Goal: Task Accomplishment & Management: Manage account settings

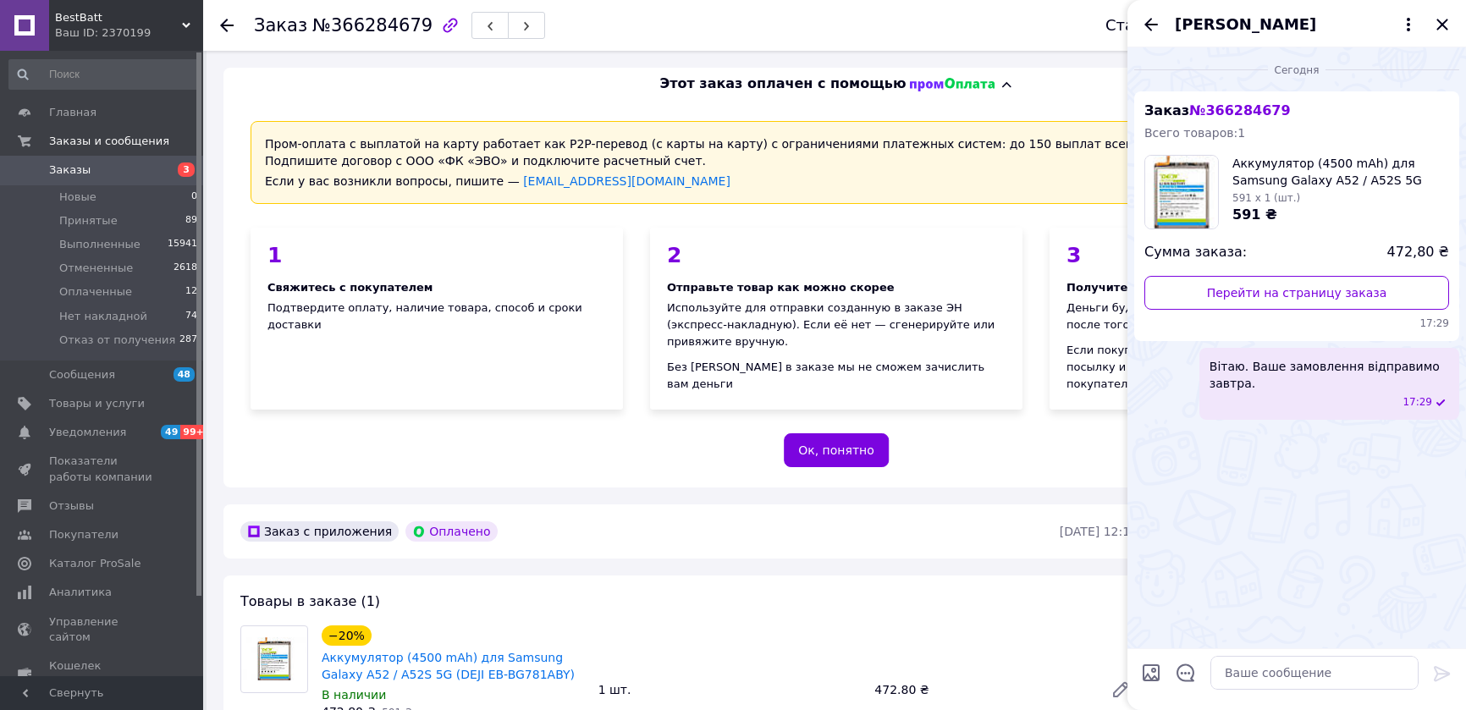
scroll to position [738, 0]
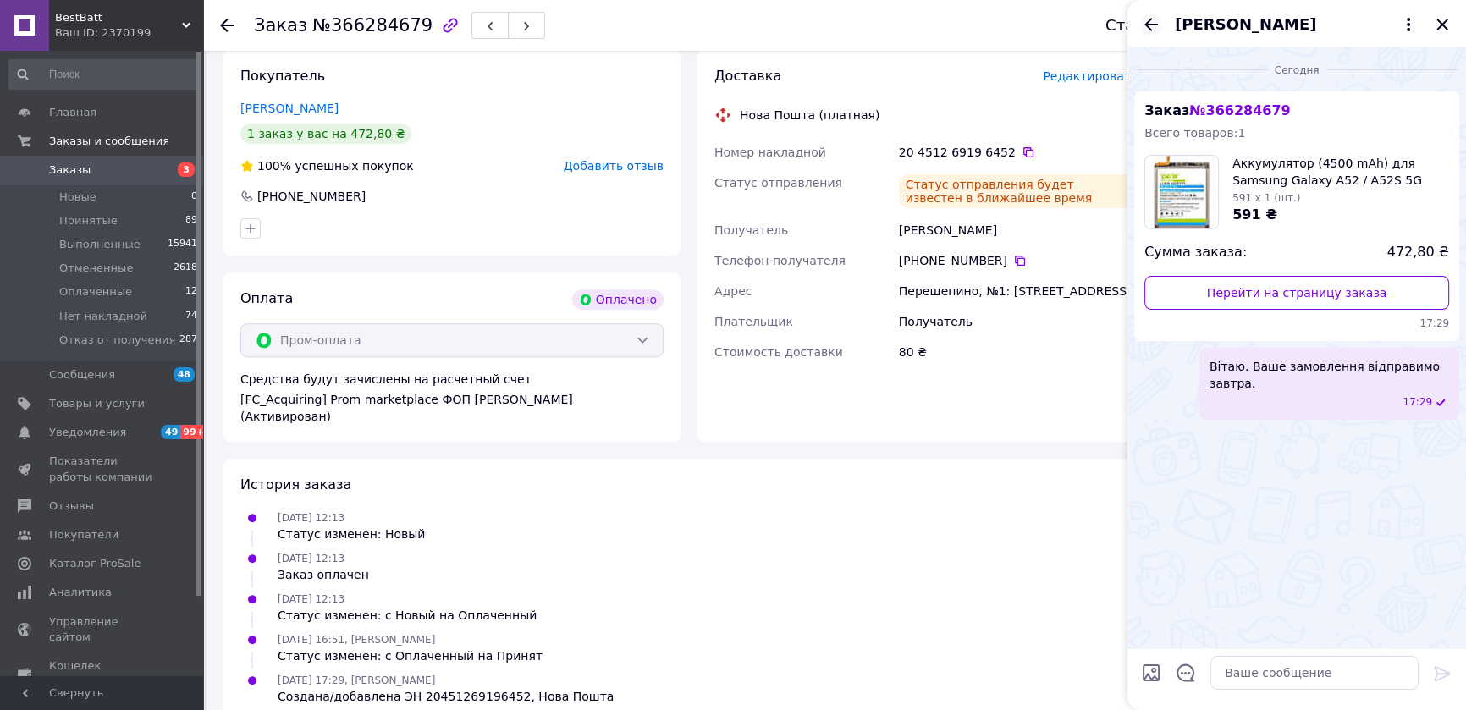
click at [1151, 25] on icon "Назад" at bounding box center [1151, 24] width 20 height 20
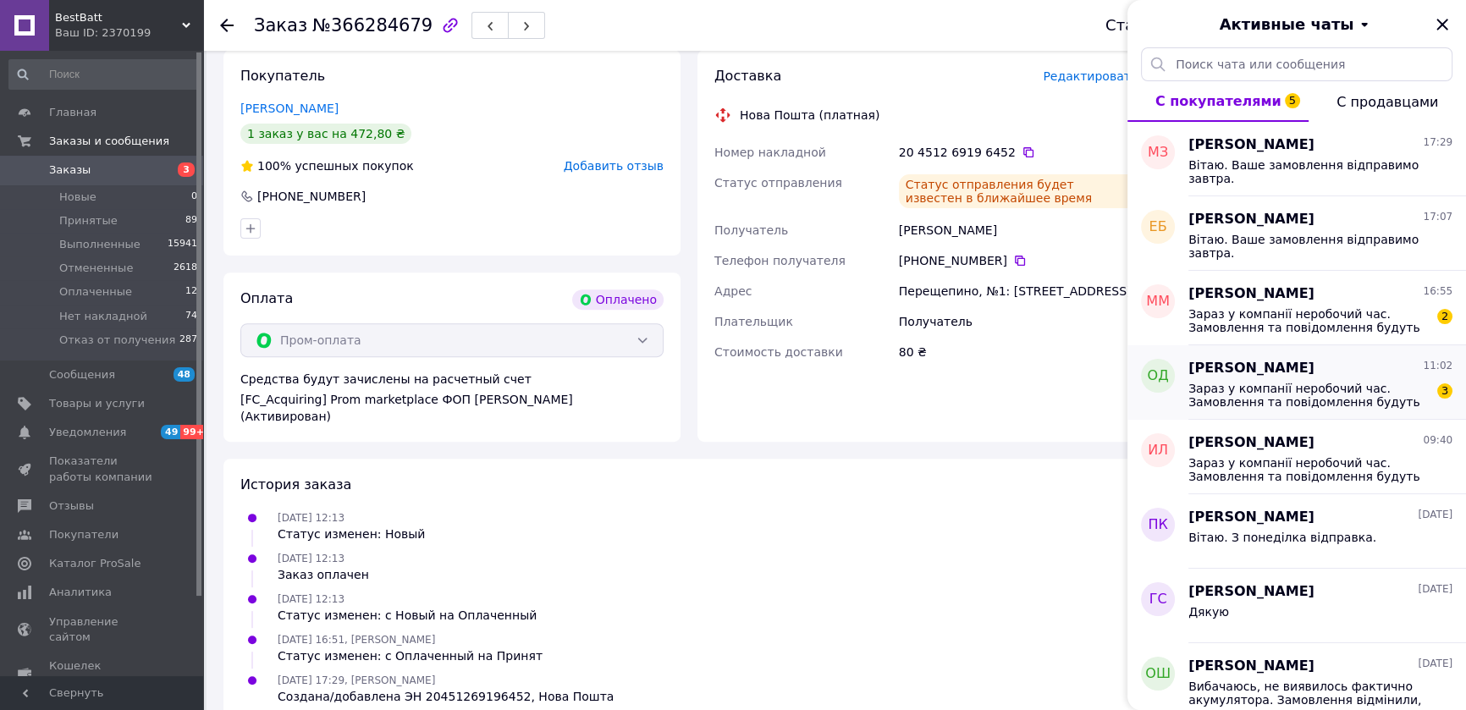
click at [1295, 398] on span "Зараз у компанії неробочий час. Замовлення та повідомлення будуть оброблені з 0…" at bounding box center [1308, 395] width 240 height 27
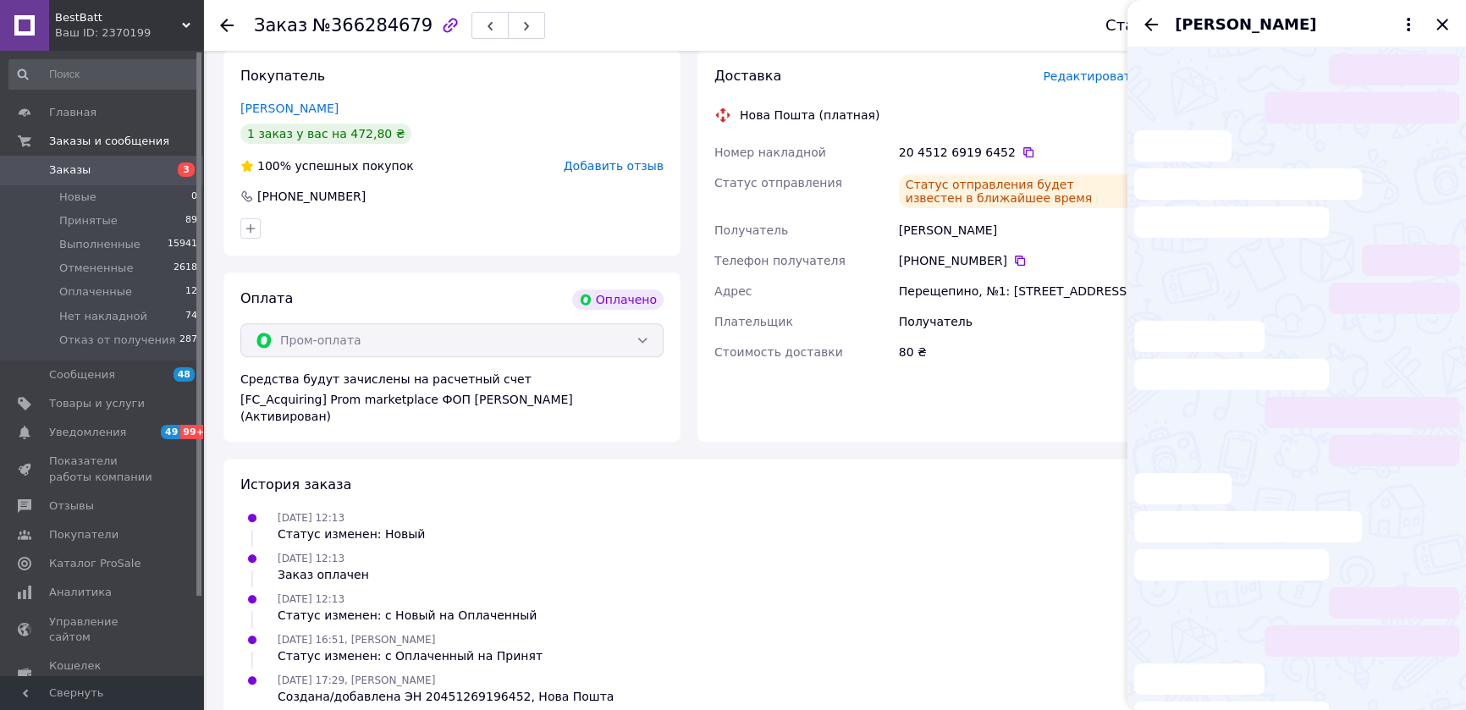
scroll to position [16, 0]
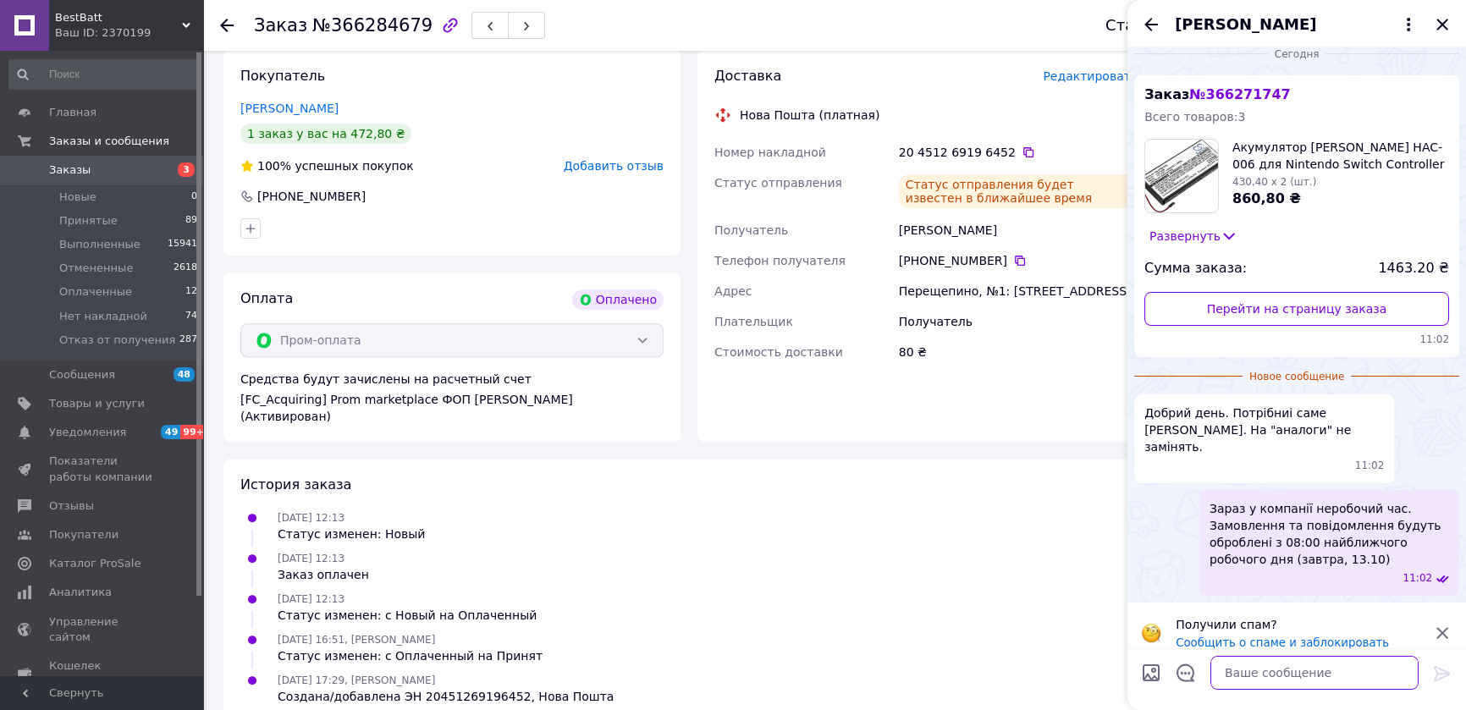
click at [1286, 665] on textarea at bounding box center [1314, 673] width 208 height 34
drag, startPoint x: 1319, startPoint y: 410, endPoint x: 1170, endPoint y: 434, distance: 151.0
click at [1170, 434] on span "Добрий день. Потрібниі саме [PERSON_NAME]. На "аналоги" не замінять." at bounding box center [1264, 430] width 240 height 51
copy span "[PERSON_NAME]."
click at [1308, 677] on textarea "Вітаю, так саме" at bounding box center [1297, 673] width 242 height 34
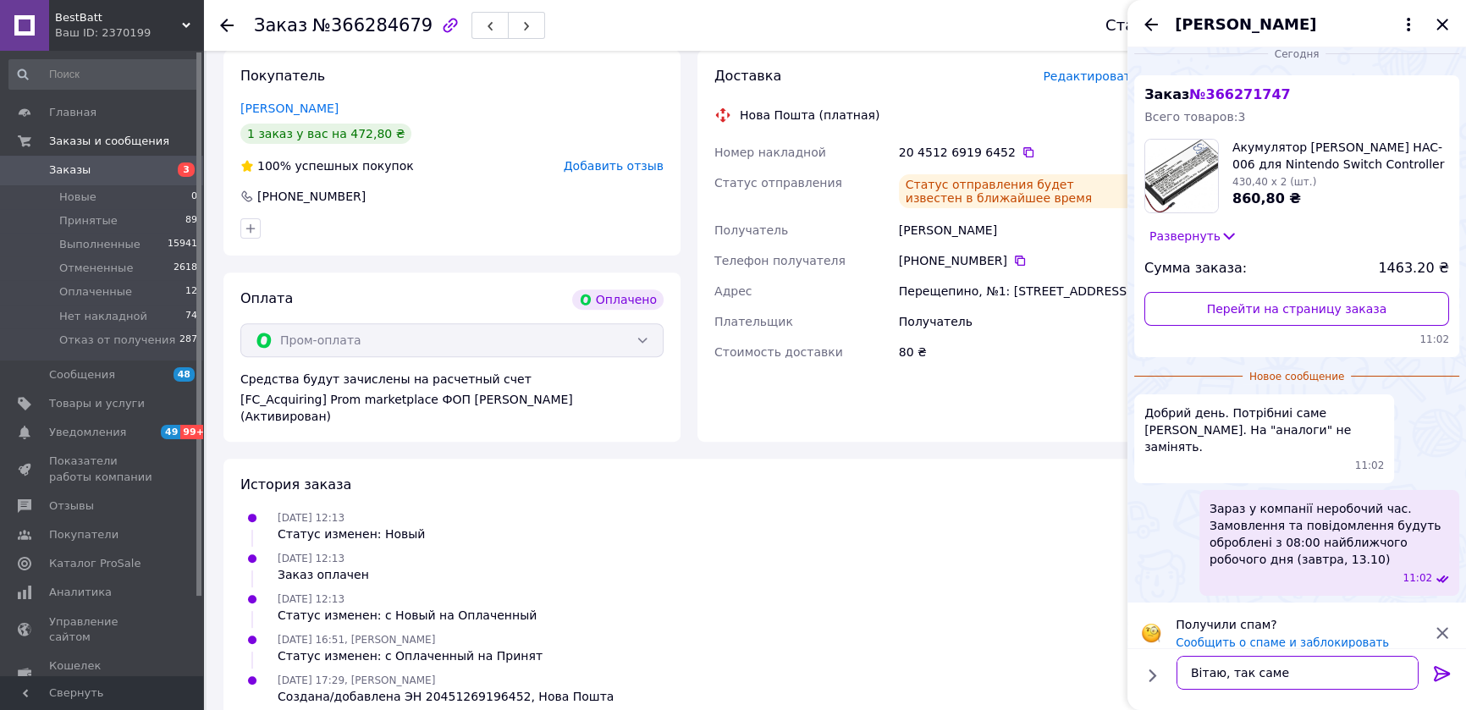
paste textarea "[PERSON_NAME]."
type textarea "Вітаю, так саме [PERSON_NAME]."
click at [1439, 669] on icon at bounding box center [1442, 674] width 20 height 20
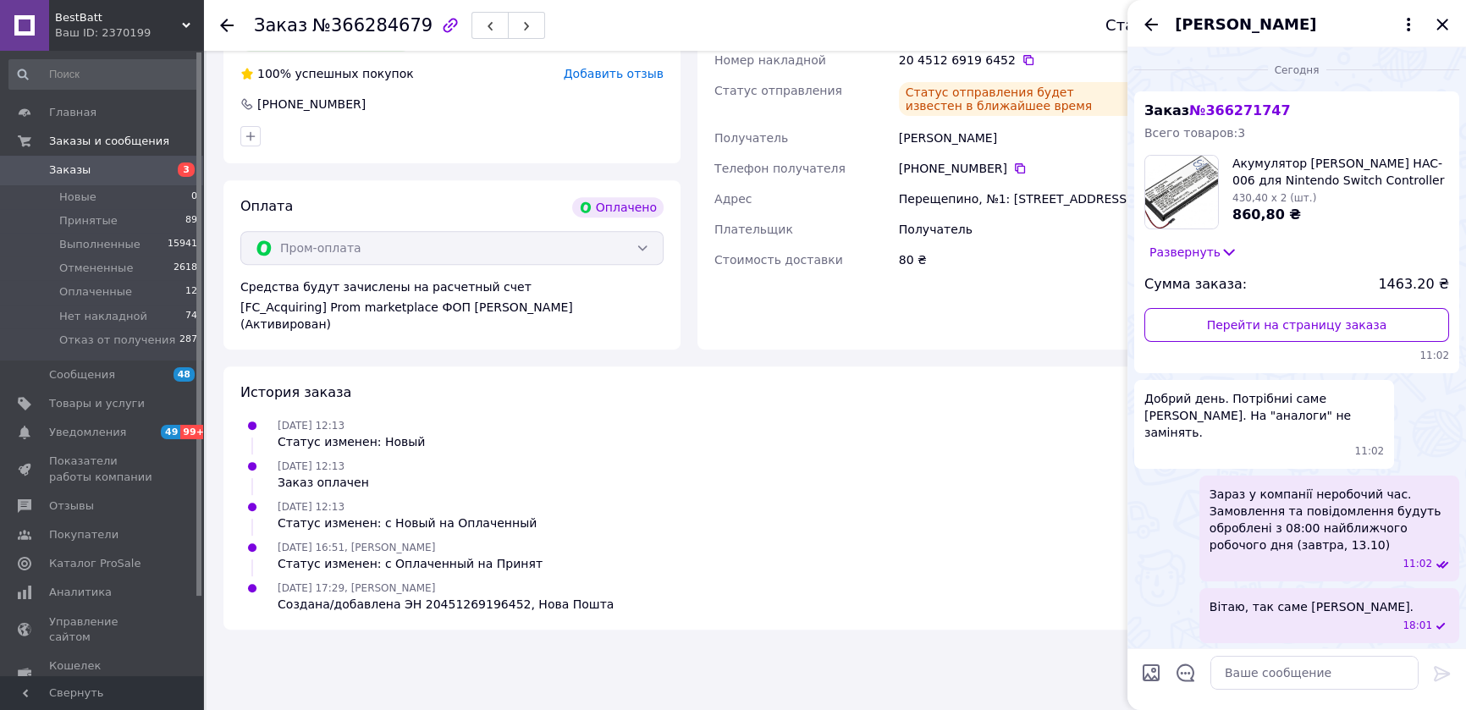
scroll to position [981, 0]
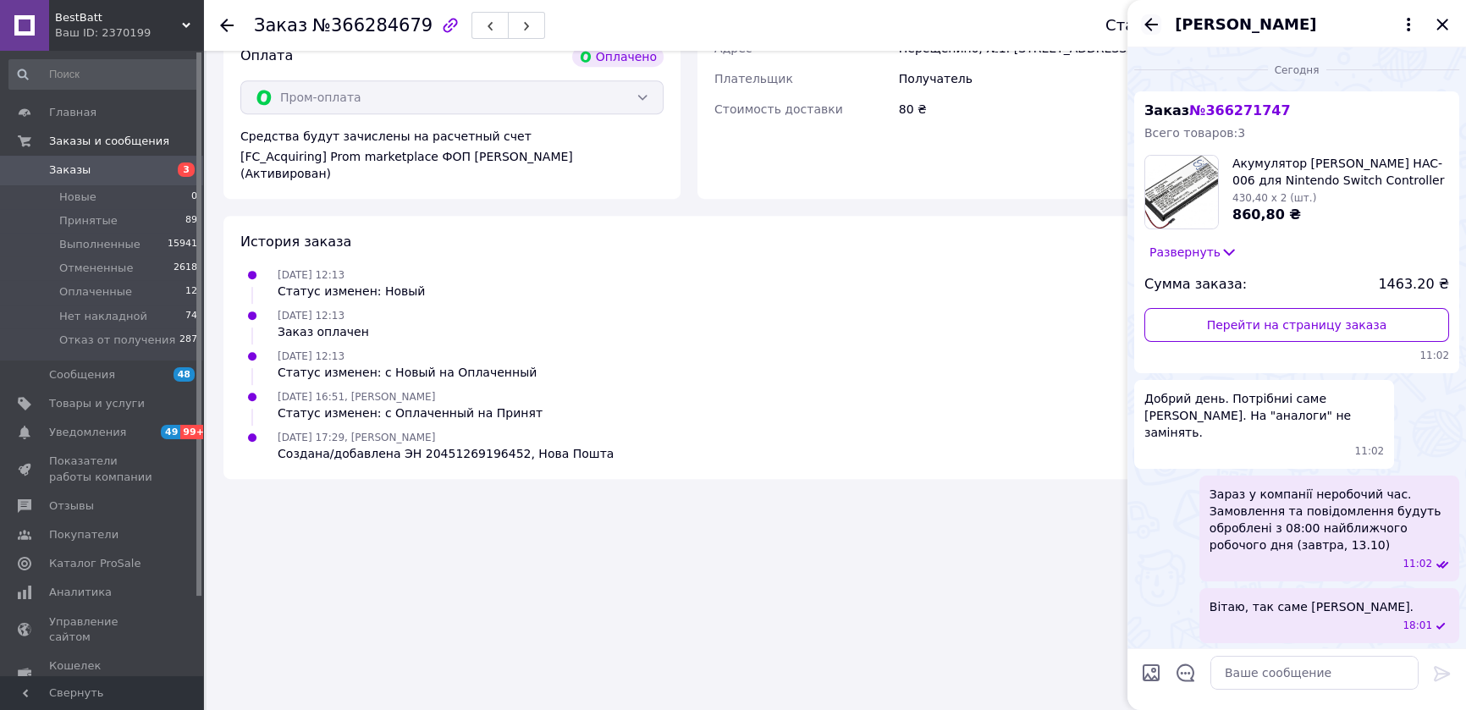
click at [1147, 23] on icon "Назад" at bounding box center [1151, 24] width 14 height 13
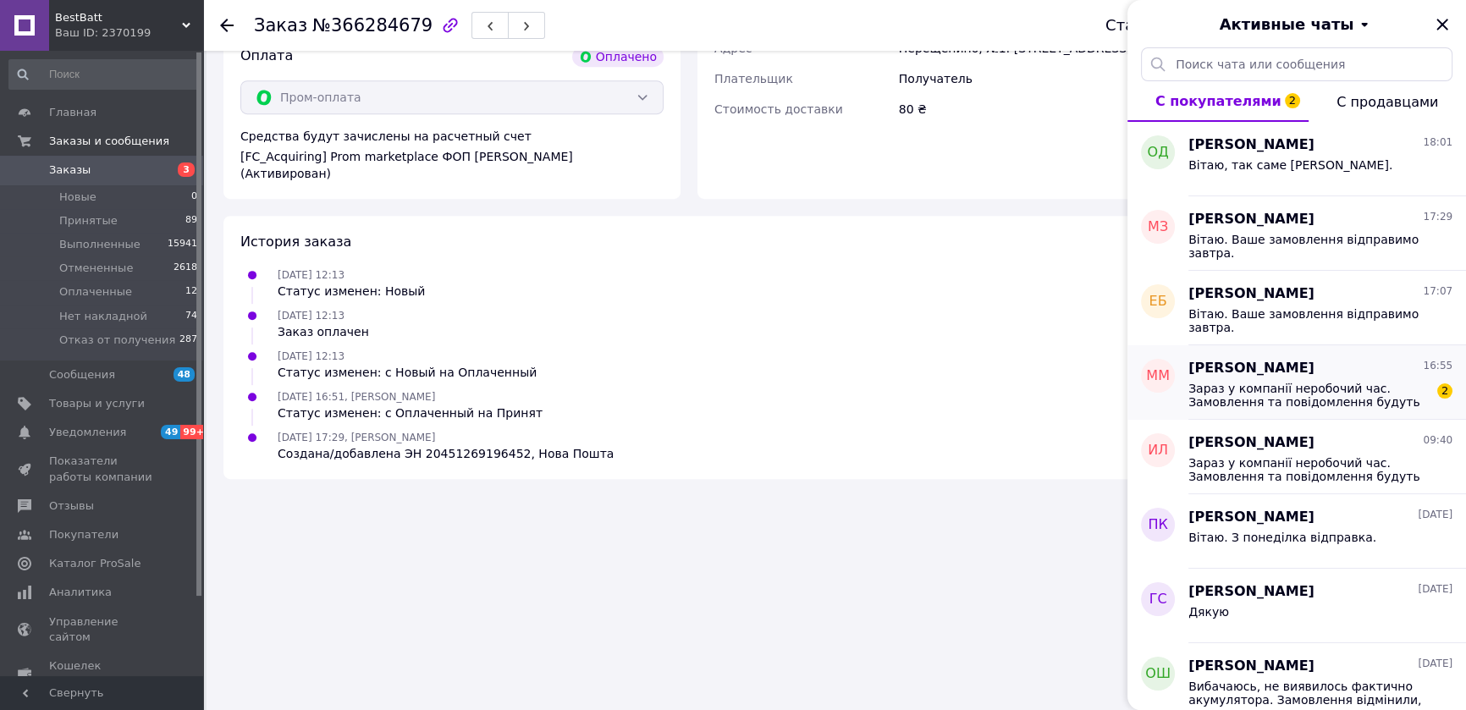
click at [1321, 391] on span "Зараз у компанії неробочий час. Замовлення та повідомлення будуть оброблені з 0…" at bounding box center [1308, 395] width 240 height 27
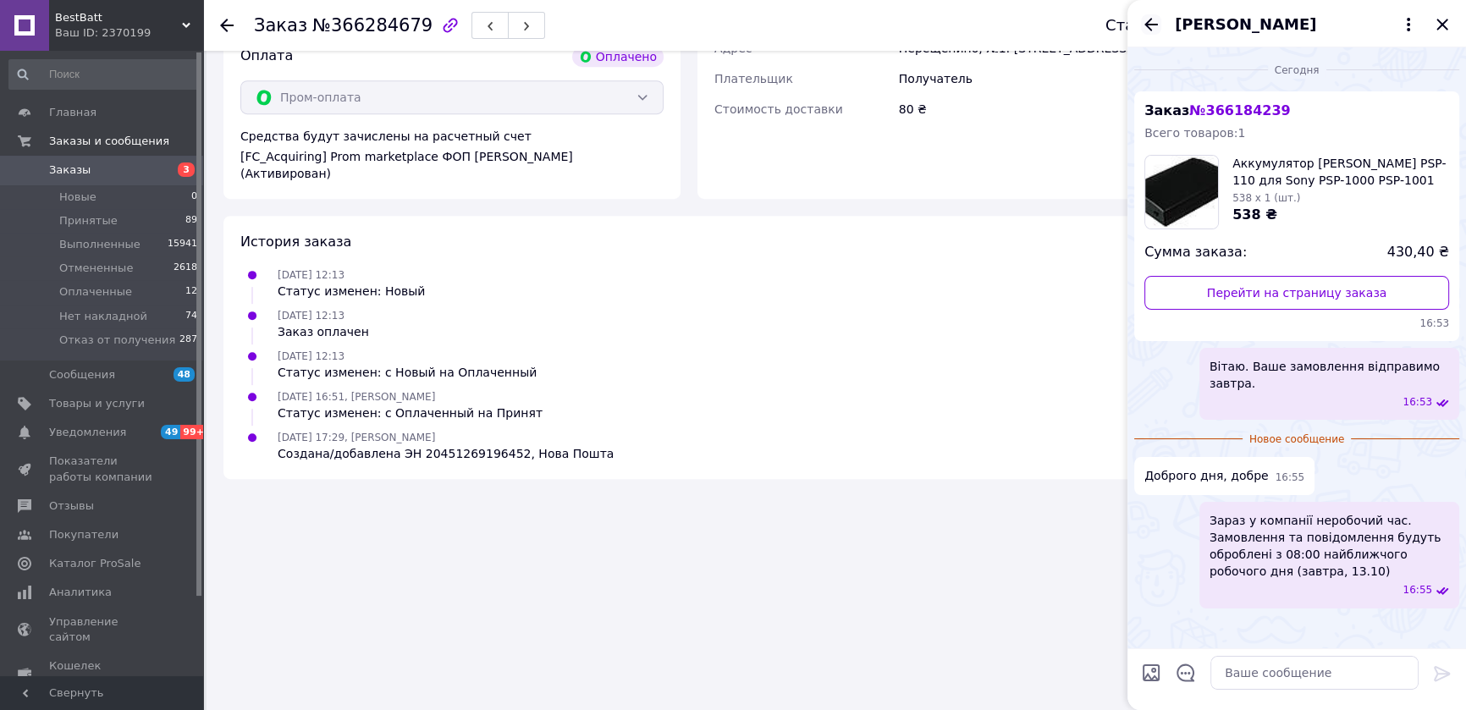
click at [1151, 19] on icon "Назад" at bounding box center [1151, 24] width 14 height 13
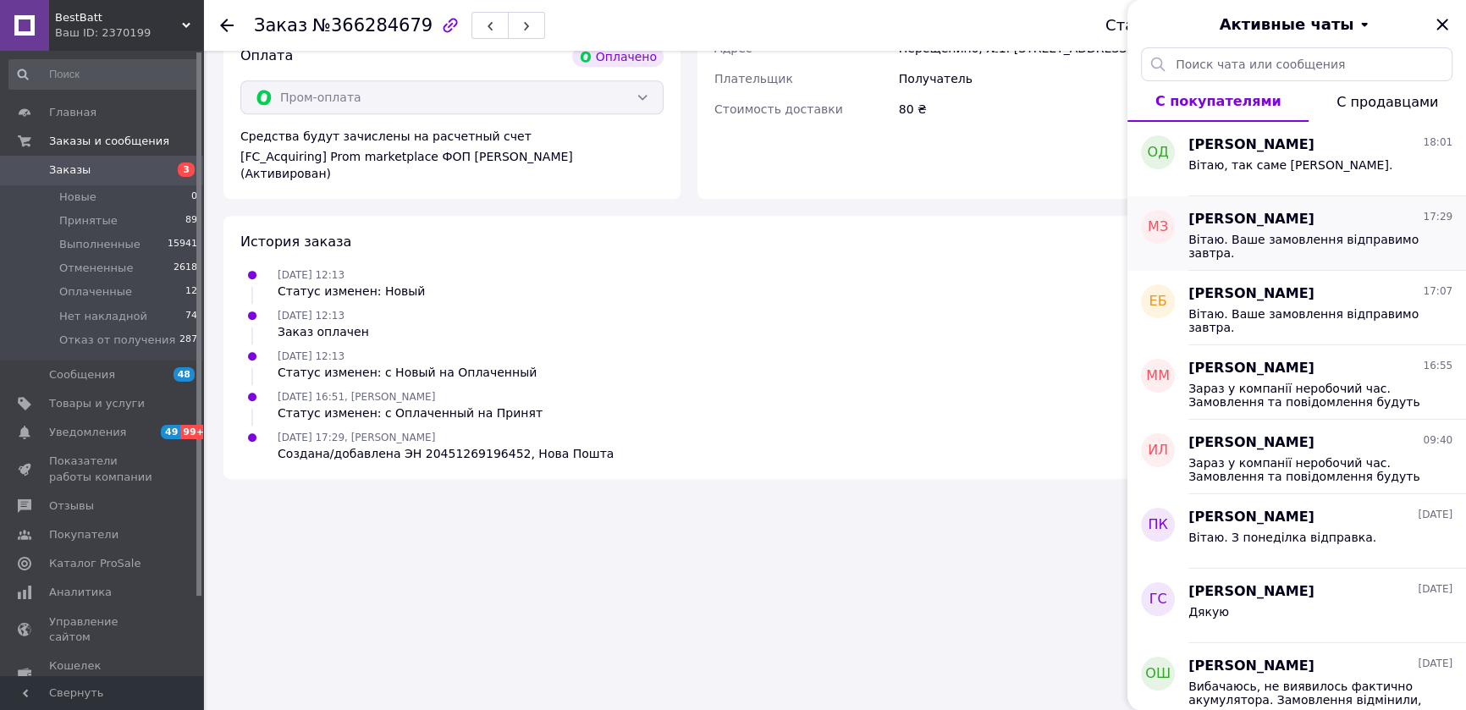
click at [1279, 234] on span "Вітаю. Ваше замовлення відправимо завтра." at bounding box center [1308, 246] width 240 height 27
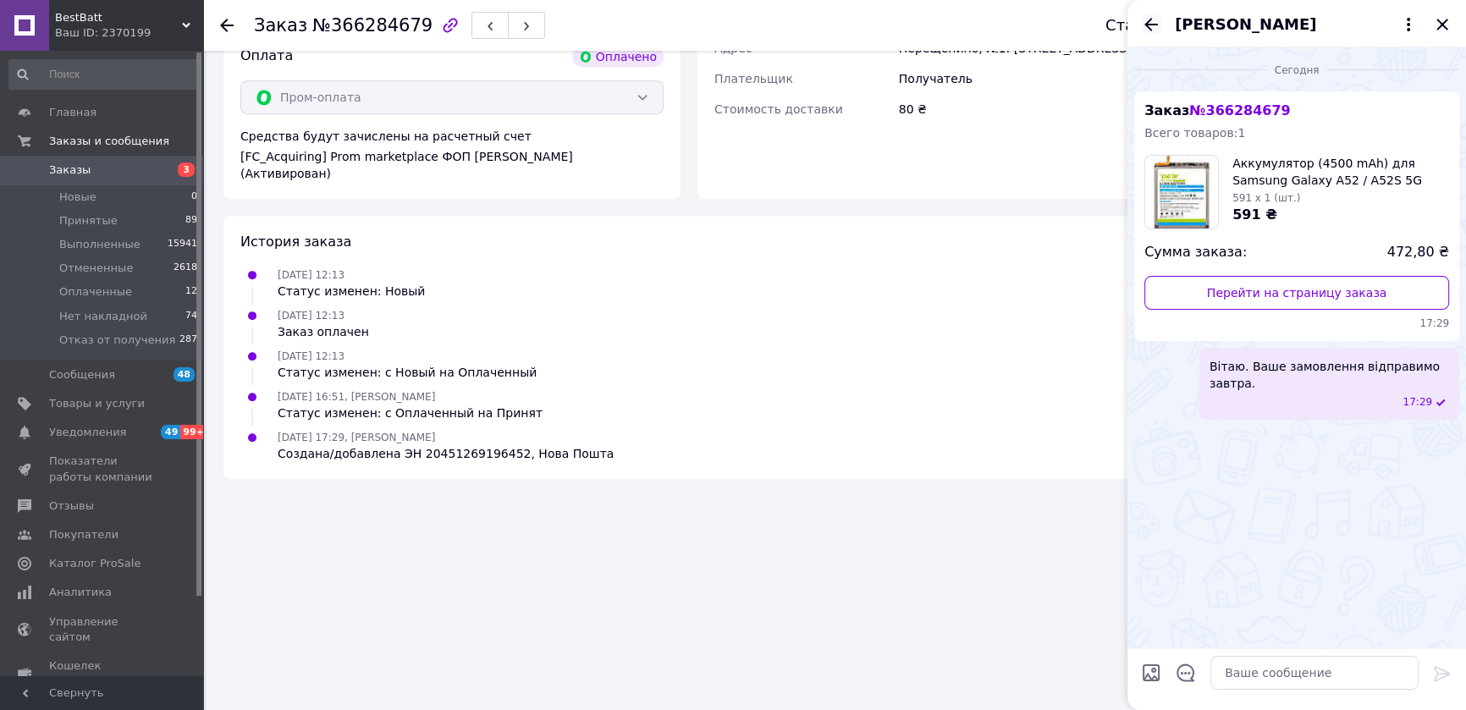
click at [1147, 18] on icon "Назад" at bounding box center [1151, 24] width 20 height 20
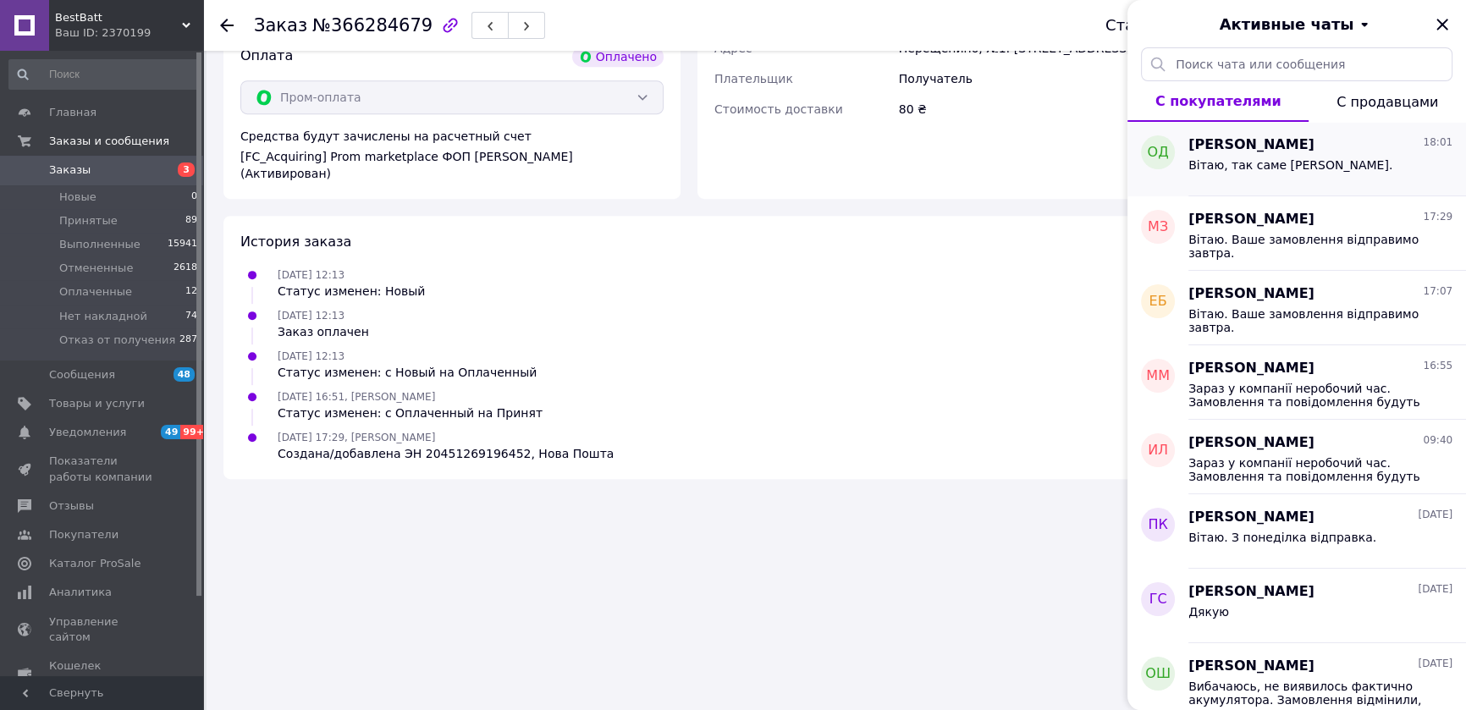
click at [1223, 162] on span "Вітаю, так саме [PERSON_NAME]." at bounding box center [1290, 165] width 204 height 14
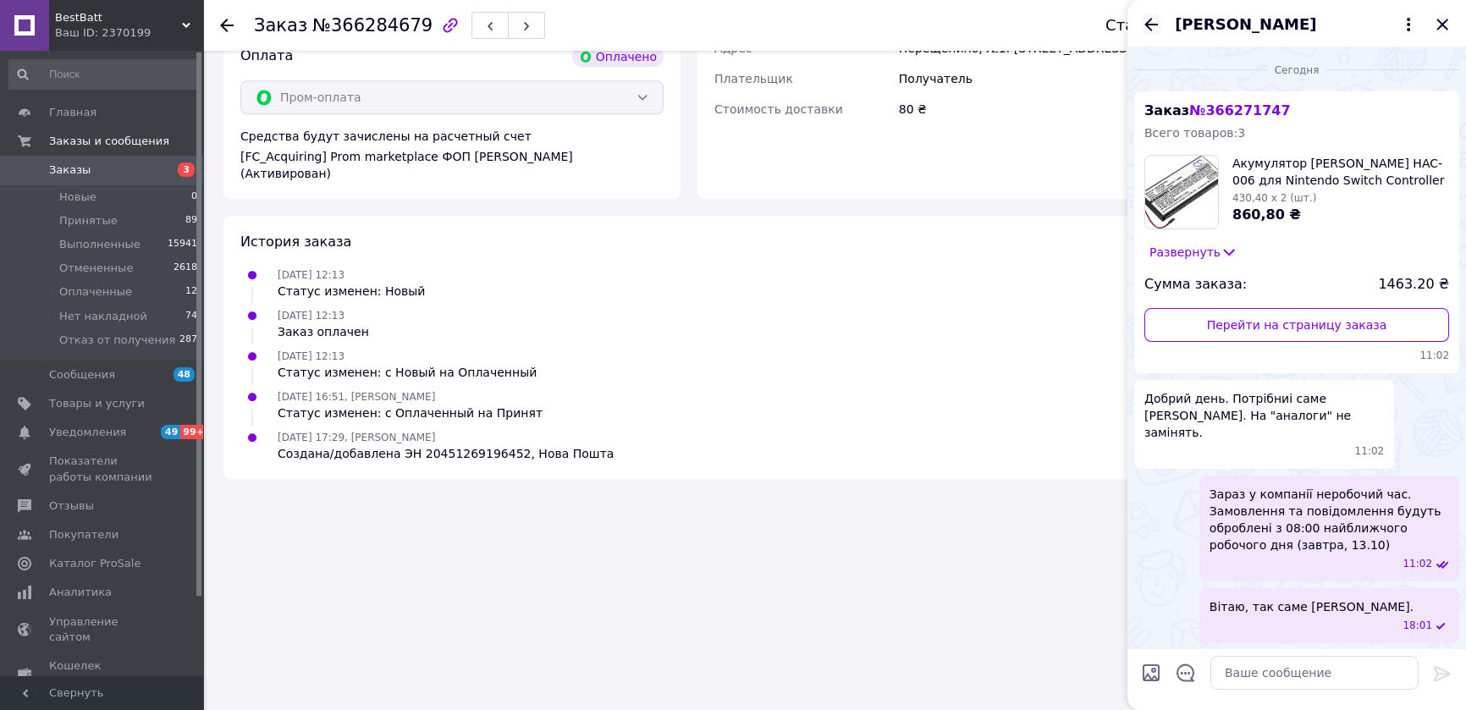
click at [1152, 19] on icon "Назад" at bounding box center [1151, 24] width 20 height 20
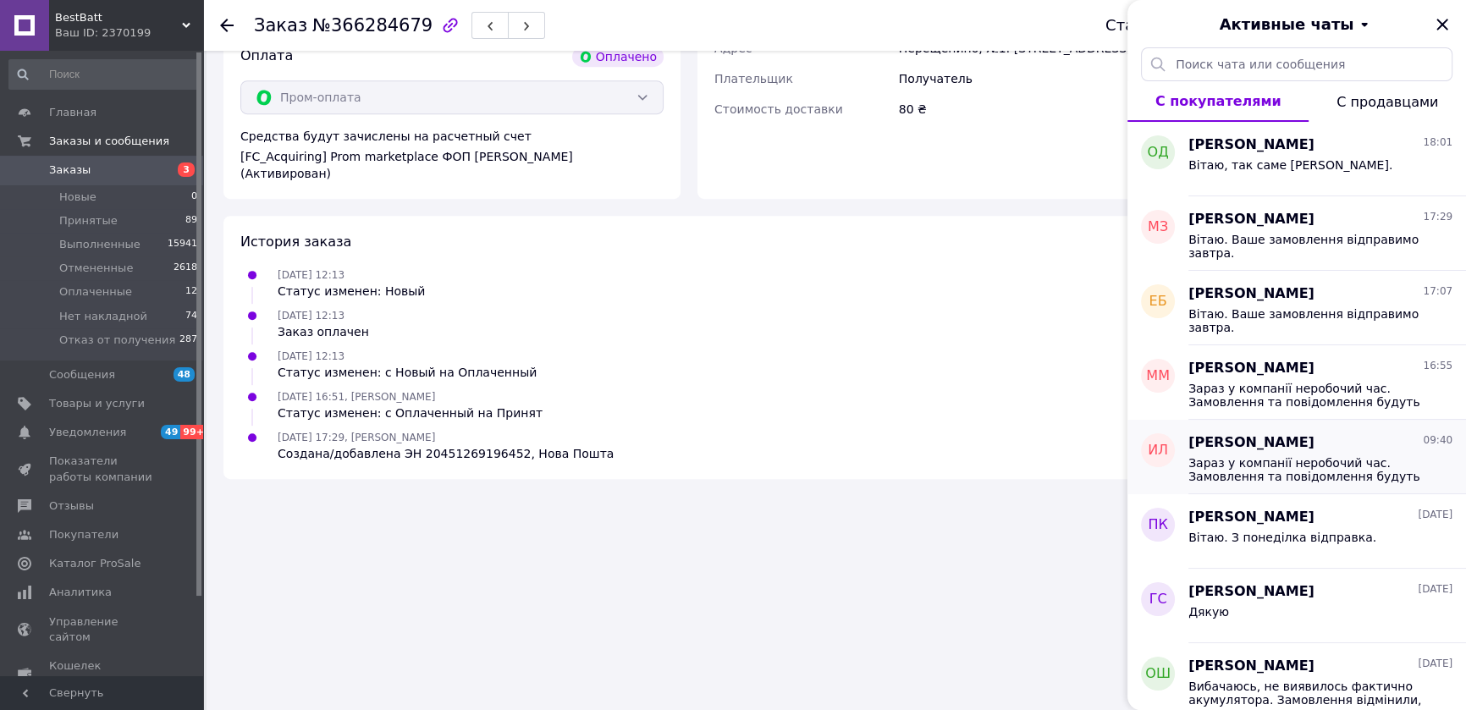
click at [1279, 449] on div "[PERSON_NAME] 09:40" at bounding box center [1320, 442] width 264 height 19
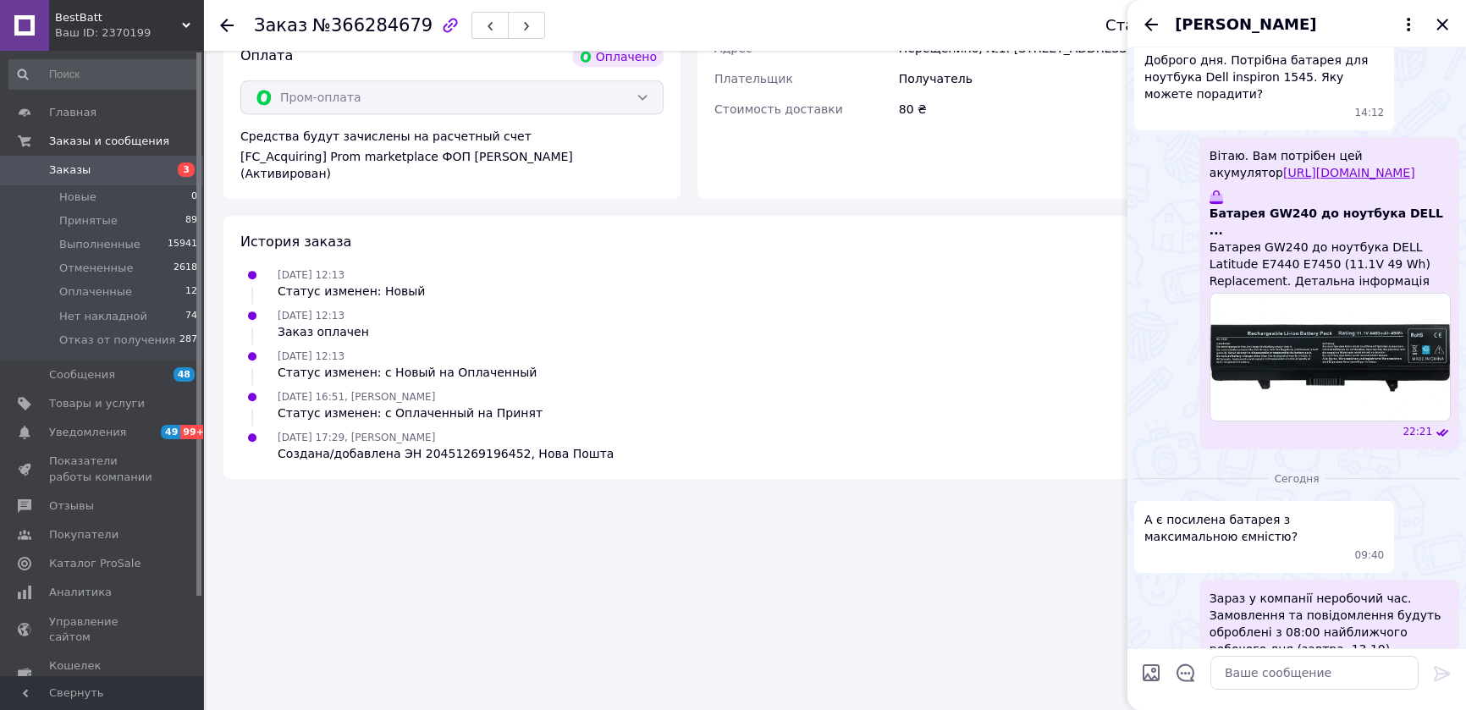
scroll to position [76, 0]
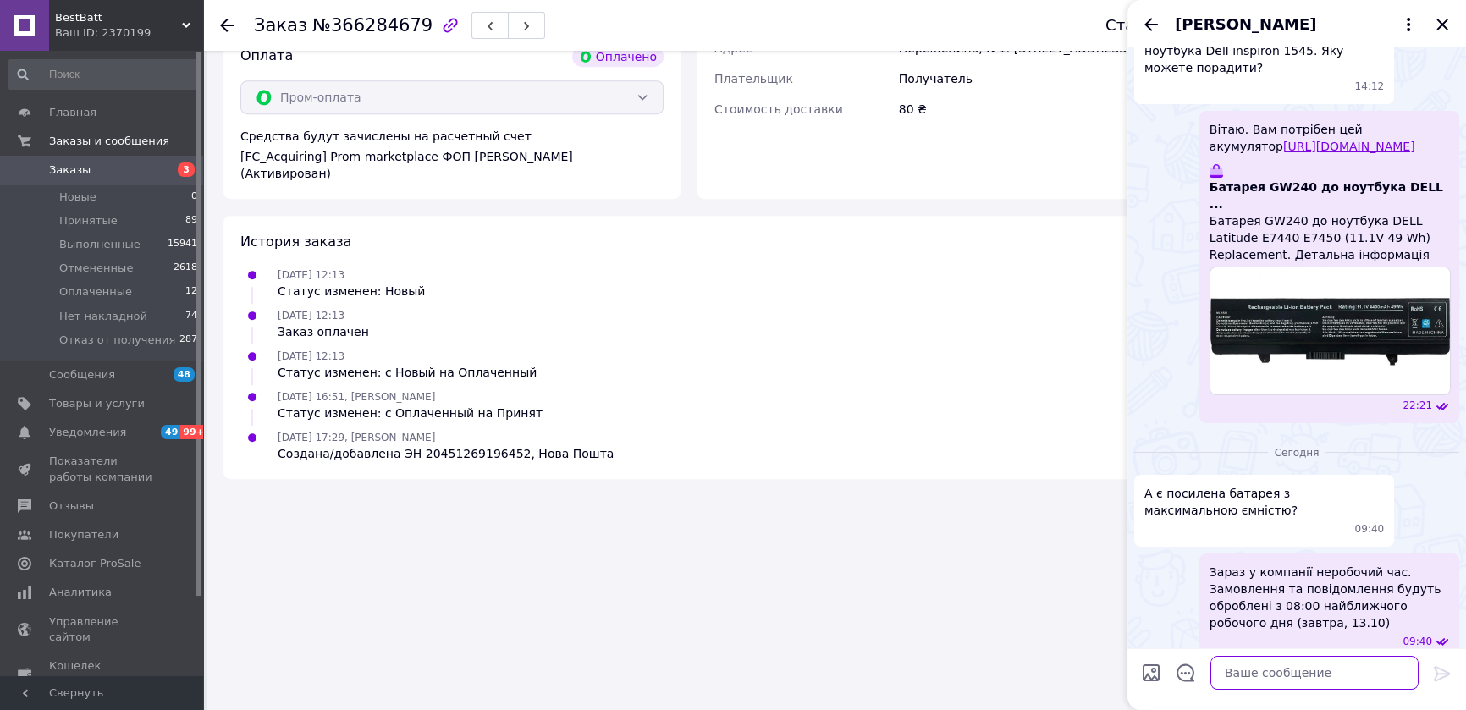
click at [1266, 677] on textarea at bounding box center [1314, 673] width 208 height 34
type textarea "Тільки цей варіант"
drag, startPoint x: 1301, startPoint y: 677, endPoint x: 1076, endPoint y: 642, distance: 227.9
type textarea "Ні."
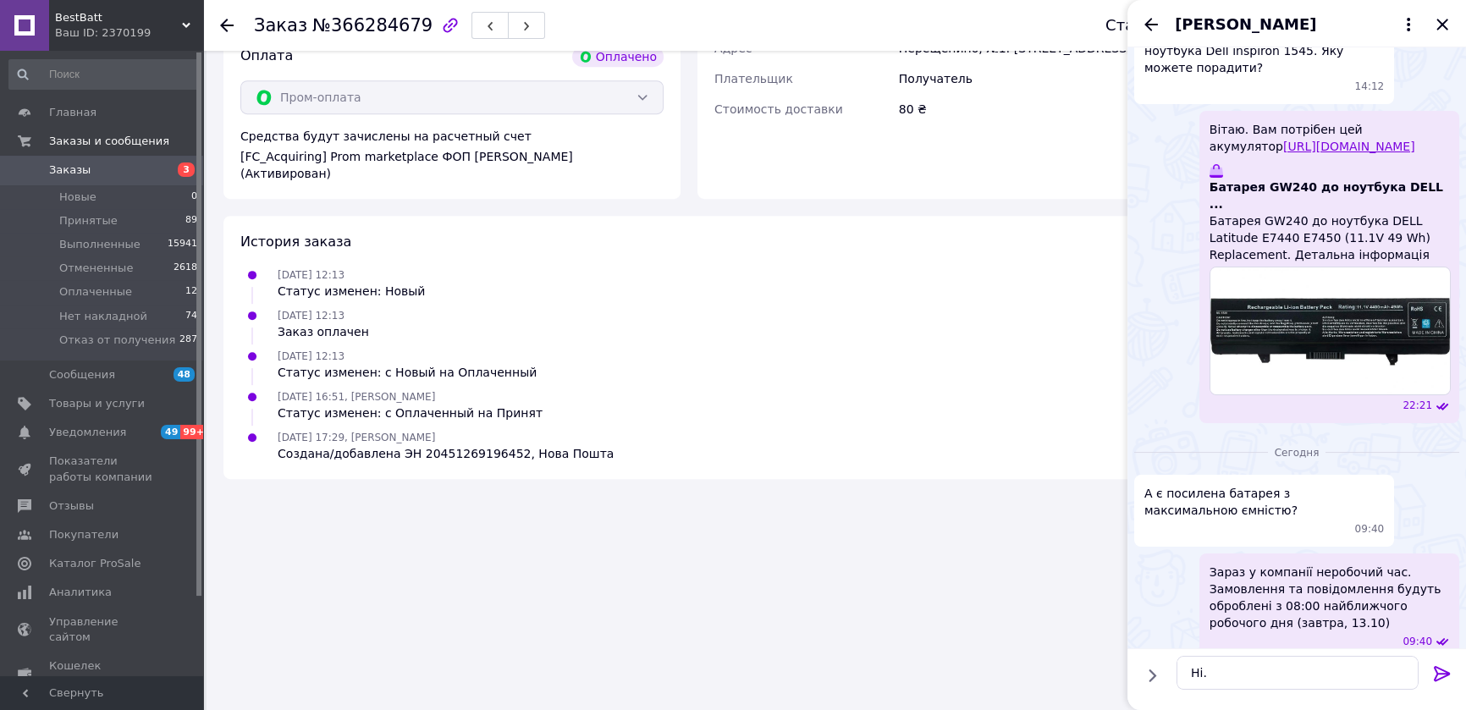
click at [1441, 670] on icon at bounding box center [1442, 674] width 20 height 20
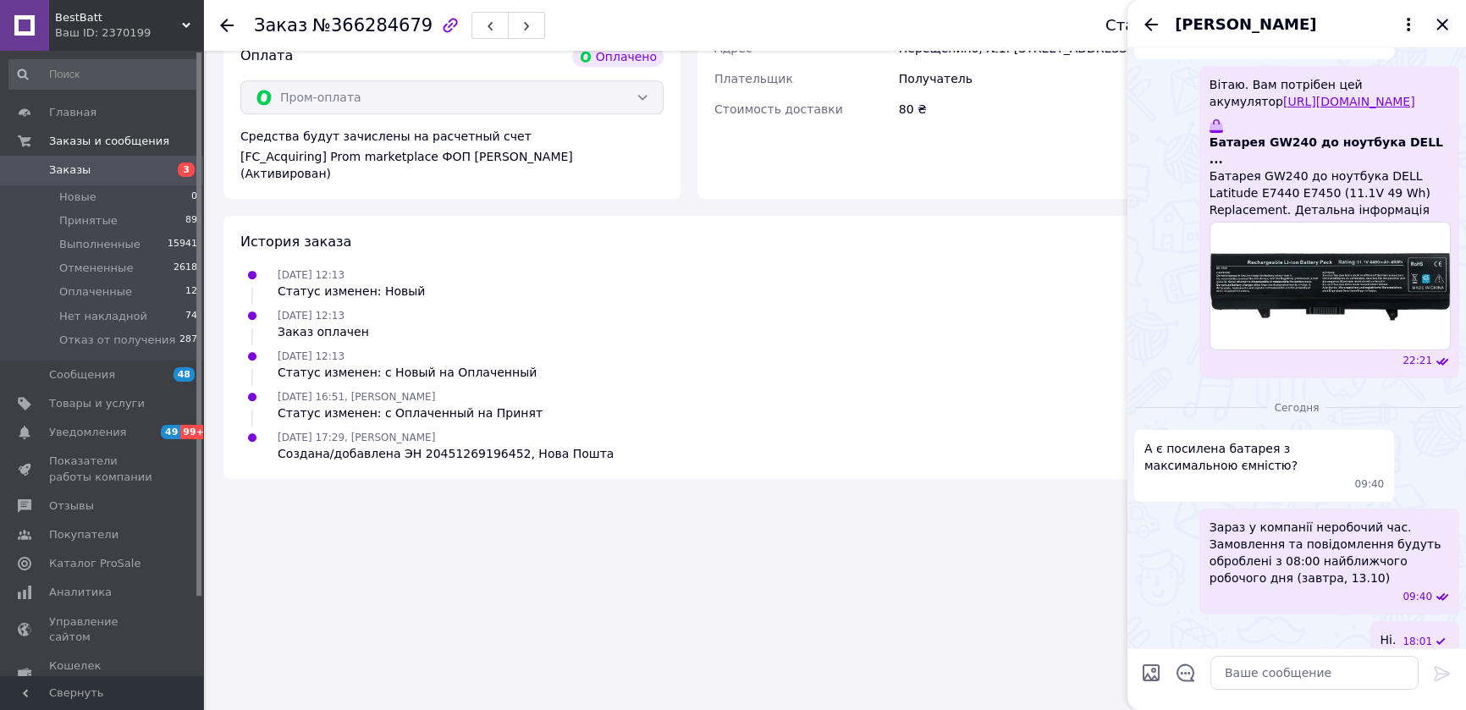
click at [1442, 19] on icon "Закрыть" at bounding box center [1442, 24] width 20 height 20
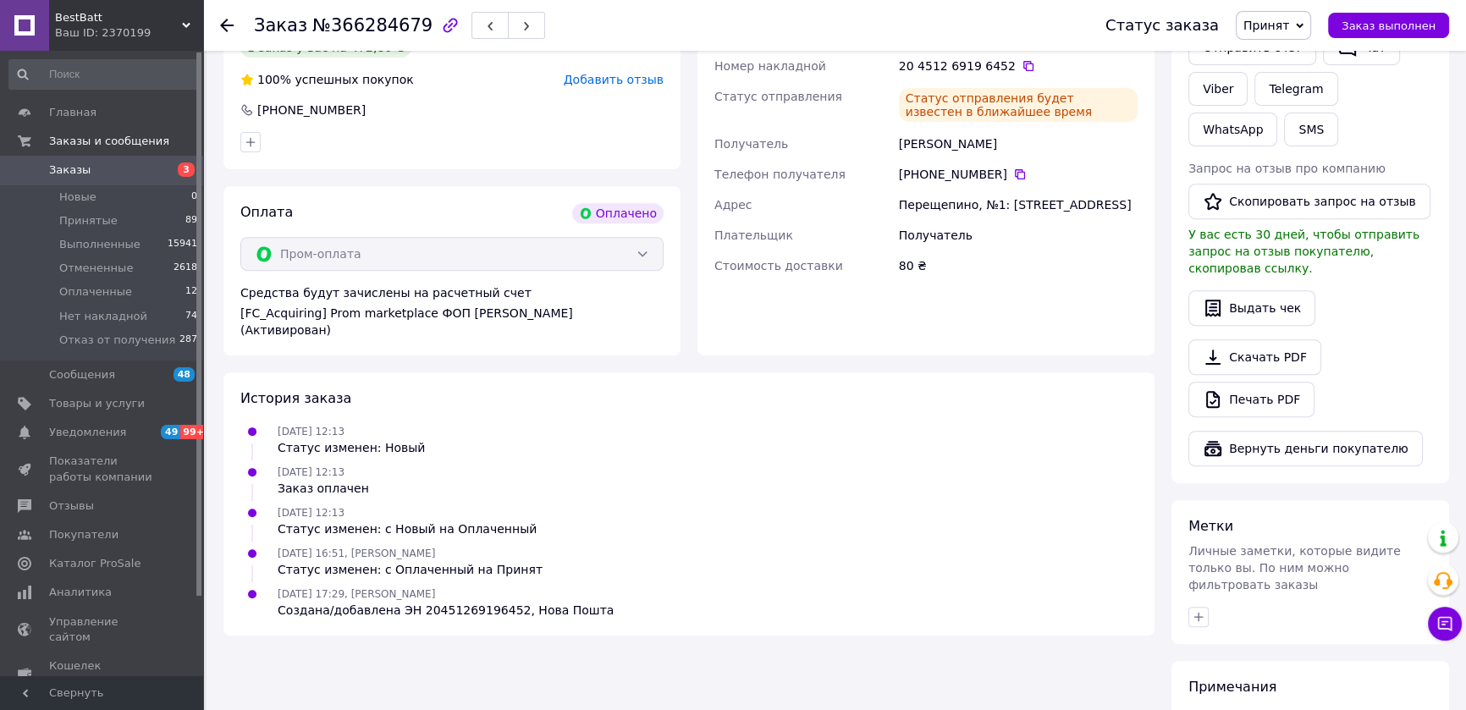
scroll to position [611, 0]
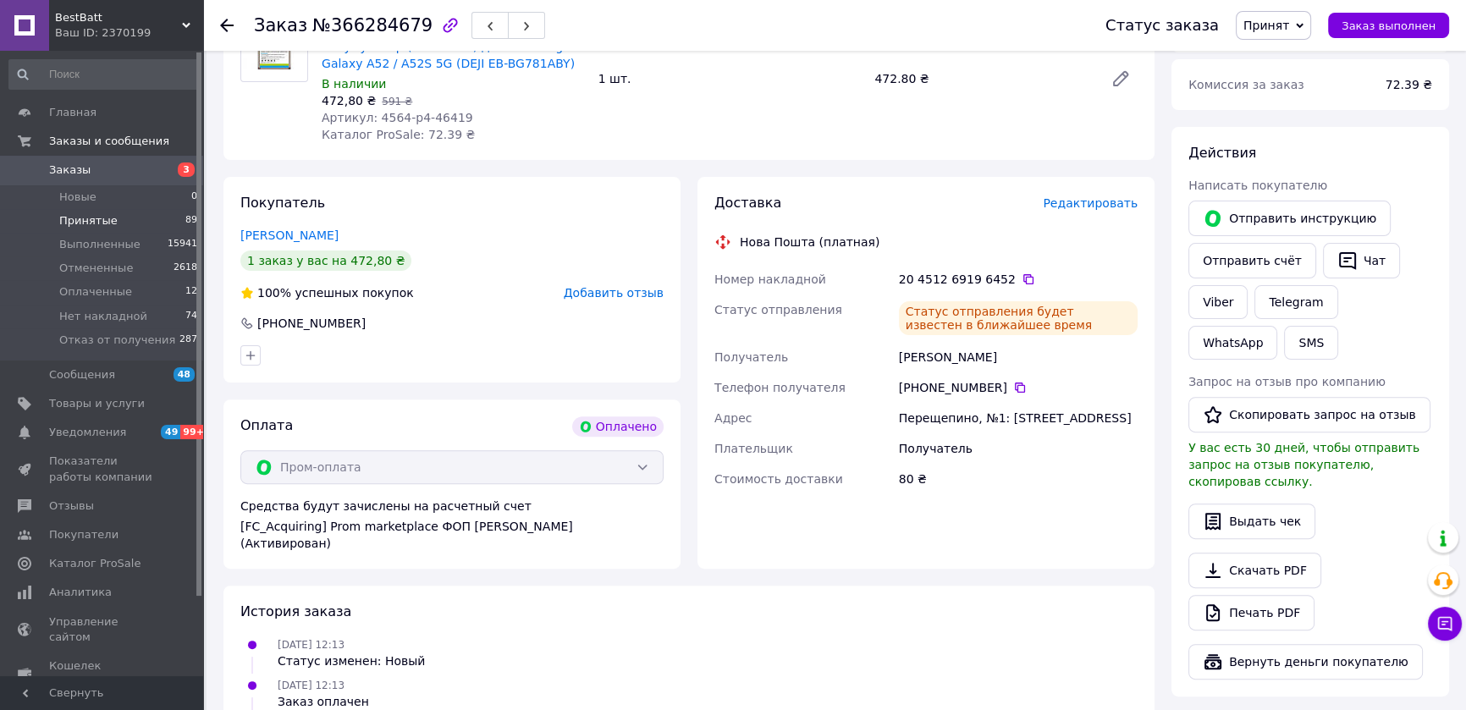
click at [102, 220] on span "Принятые" at bounding box center [88, 220] width 58 height 15
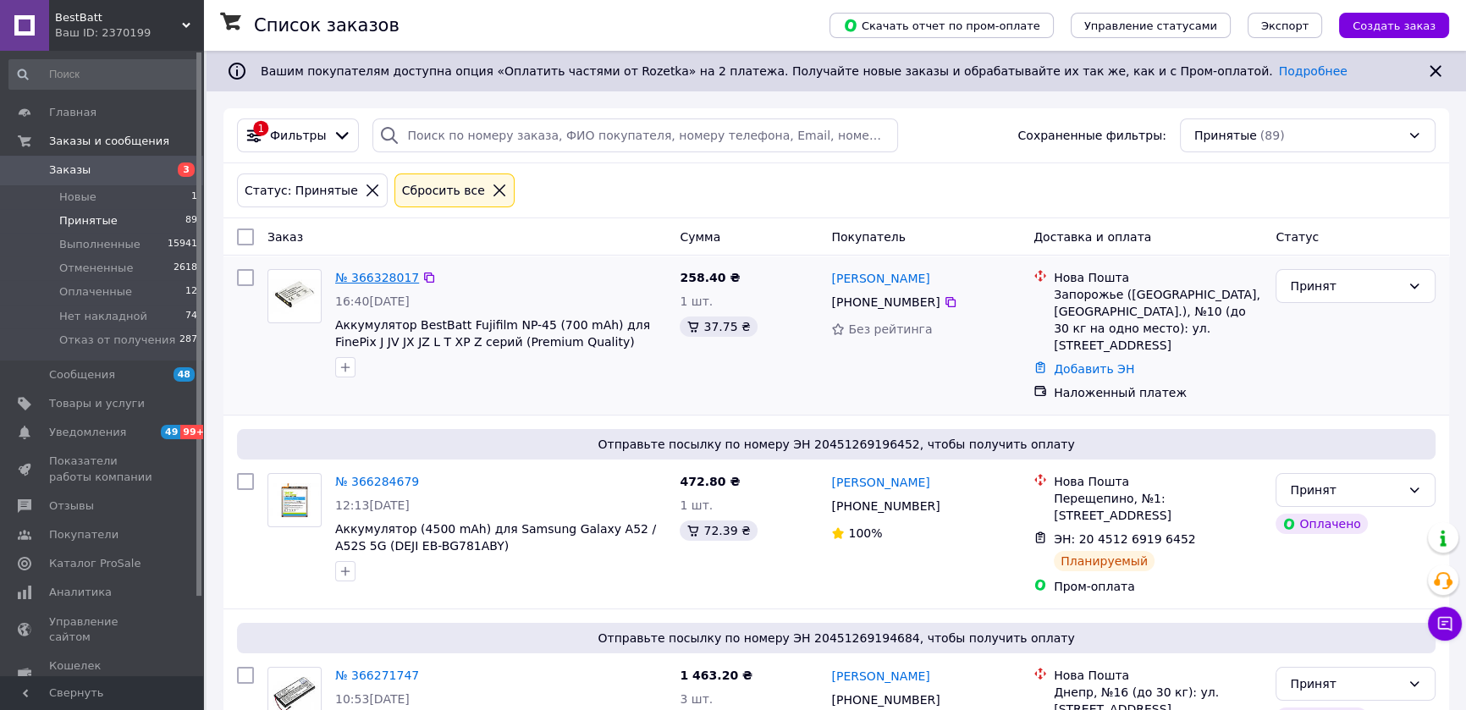
click at [344, 272] on link "№ 366328017" at bounding box center [377, 278] width 84 height 14
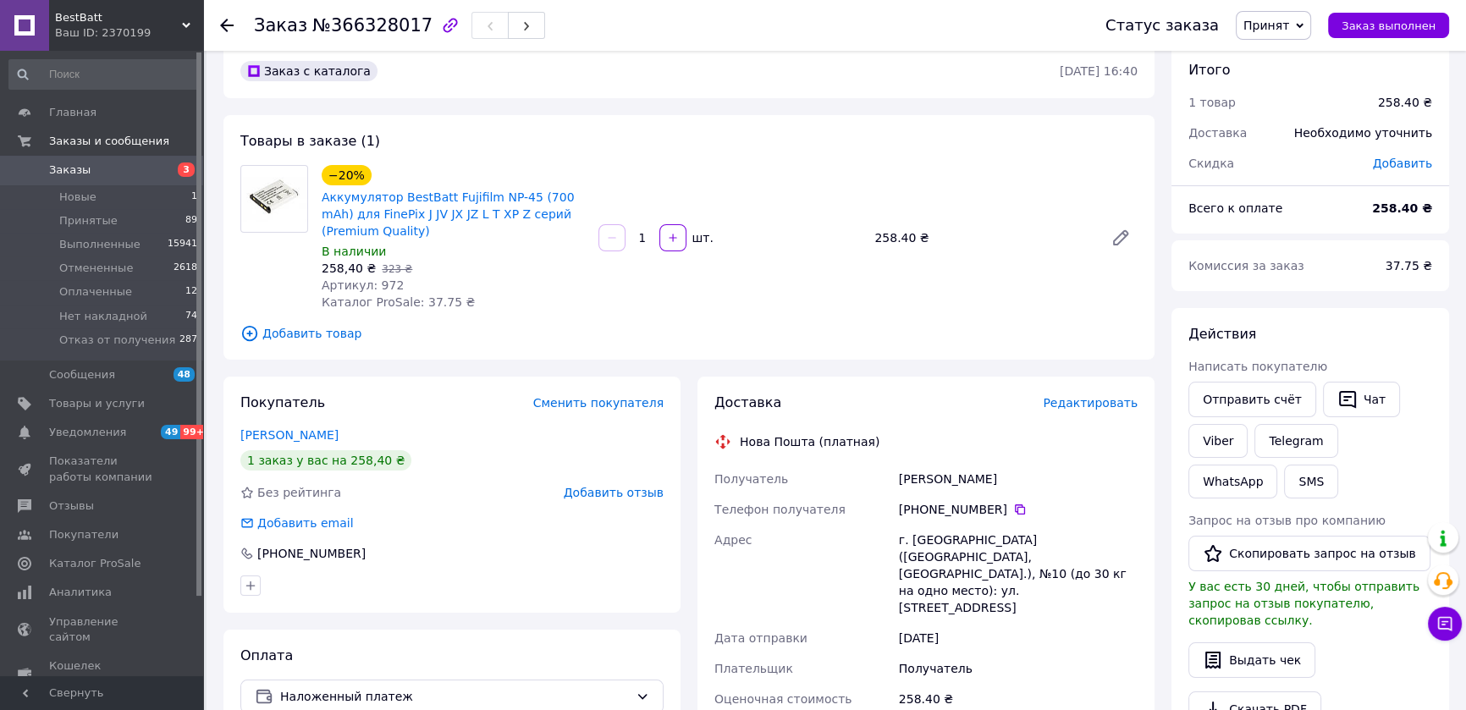
scroll to position [277, 0]
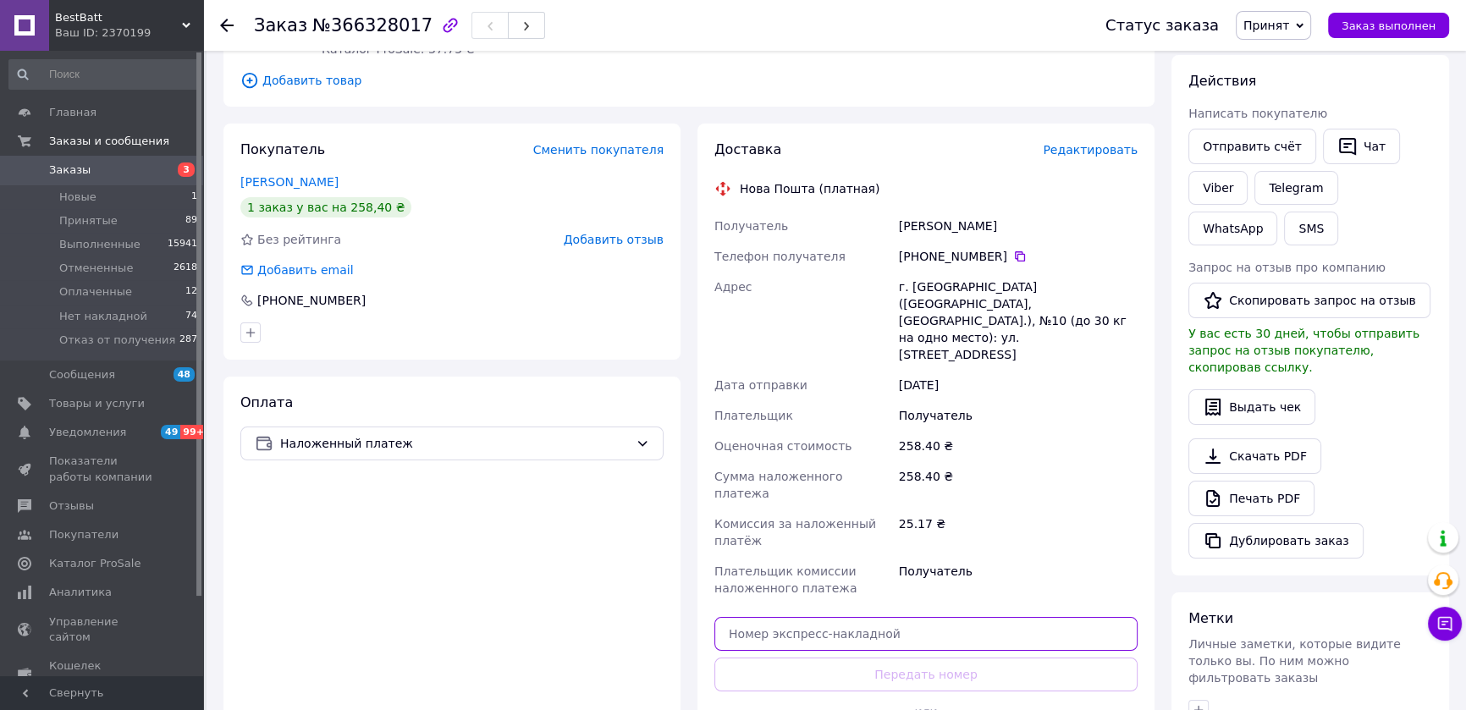
click at [877, 617] on input "text" at bounding box center [925, 634] width 423 height 34
paste input "20451269212227"
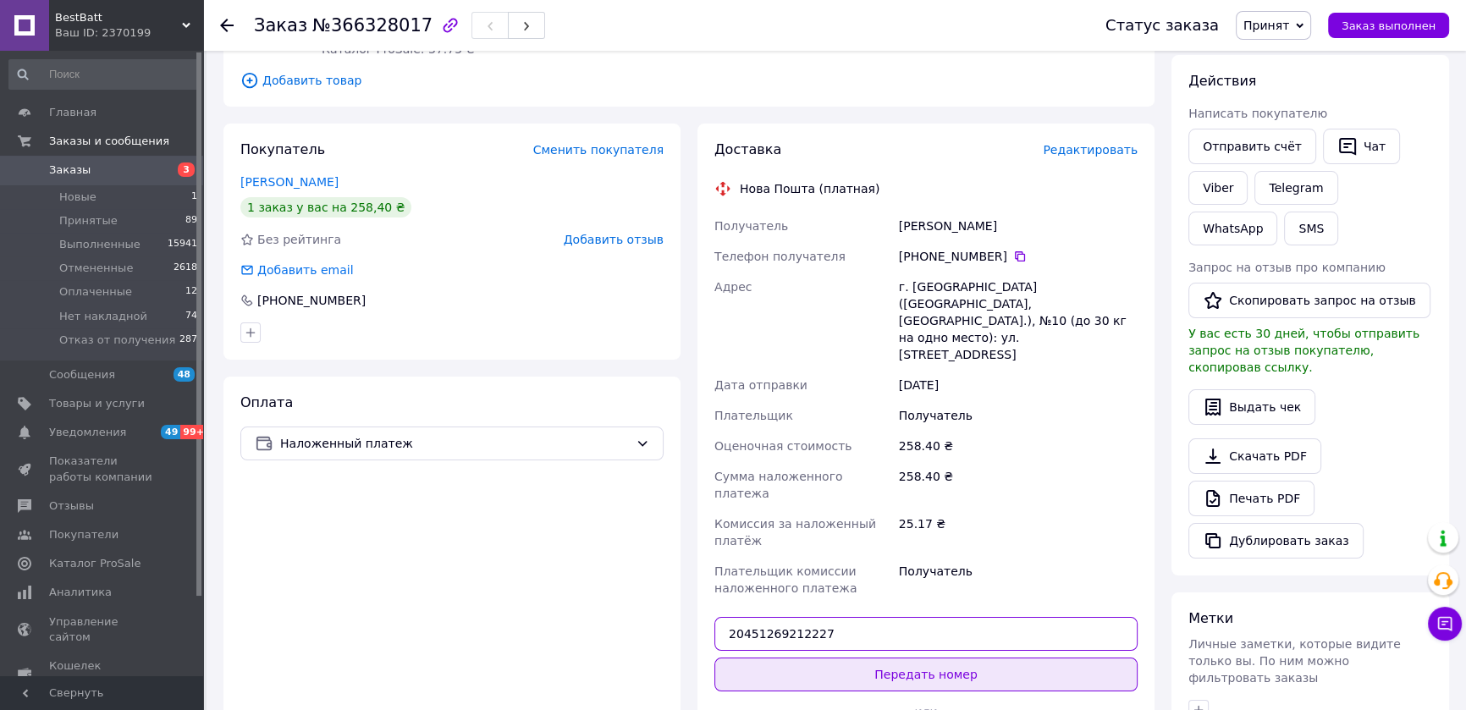
type input "20451269212227"
click at [901, 658] on button "Передать номер" at bounding box center [925, 675] width 423 height 34
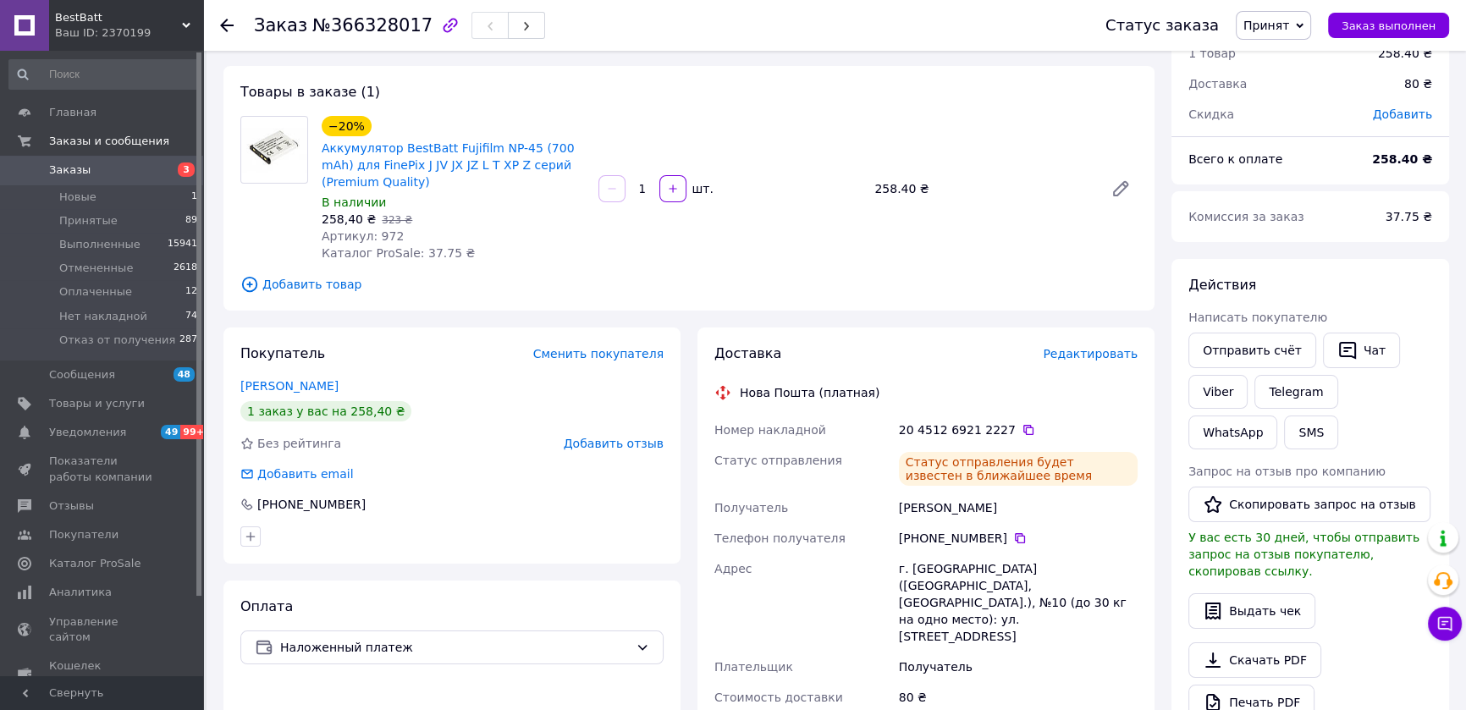
scroll to position [0, 0]
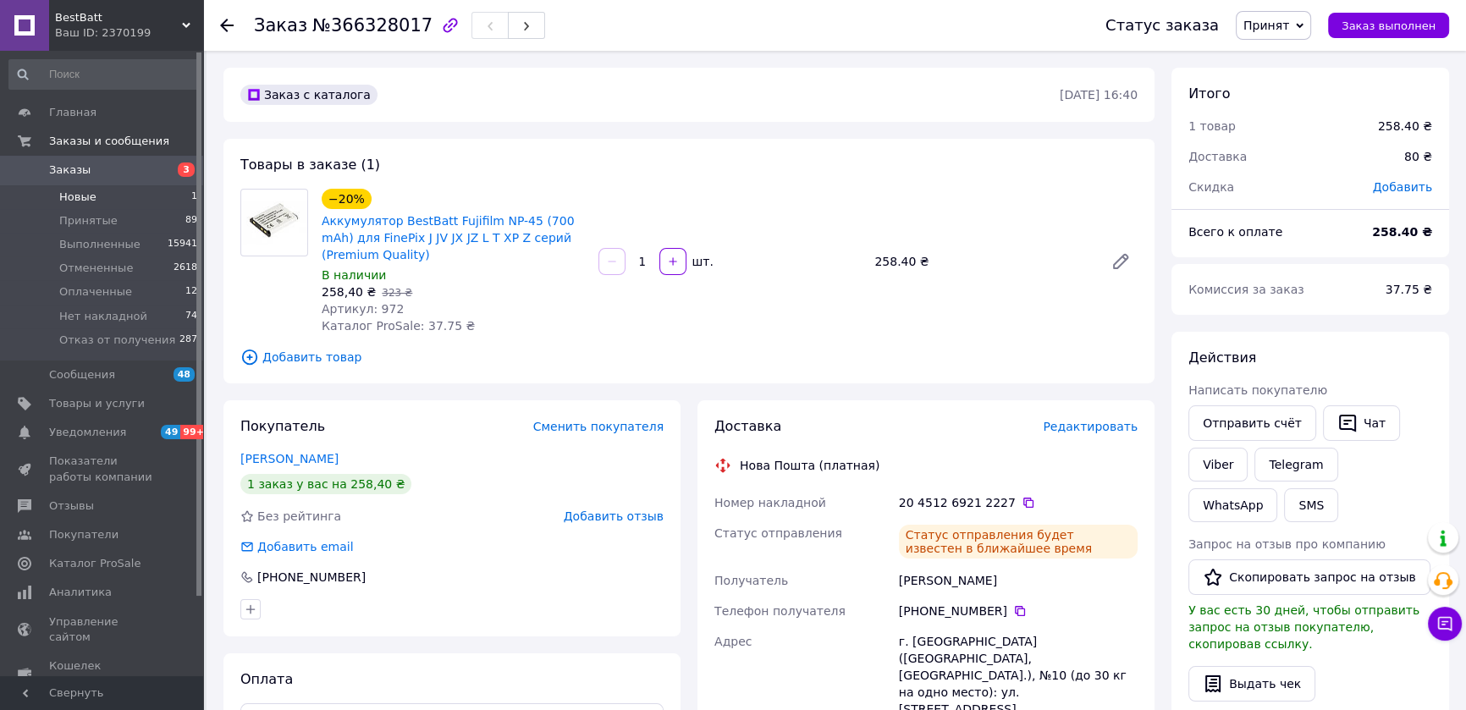
click at [75, 196] on span "Новые" at bounding box center [77, 197] width 37 height 15
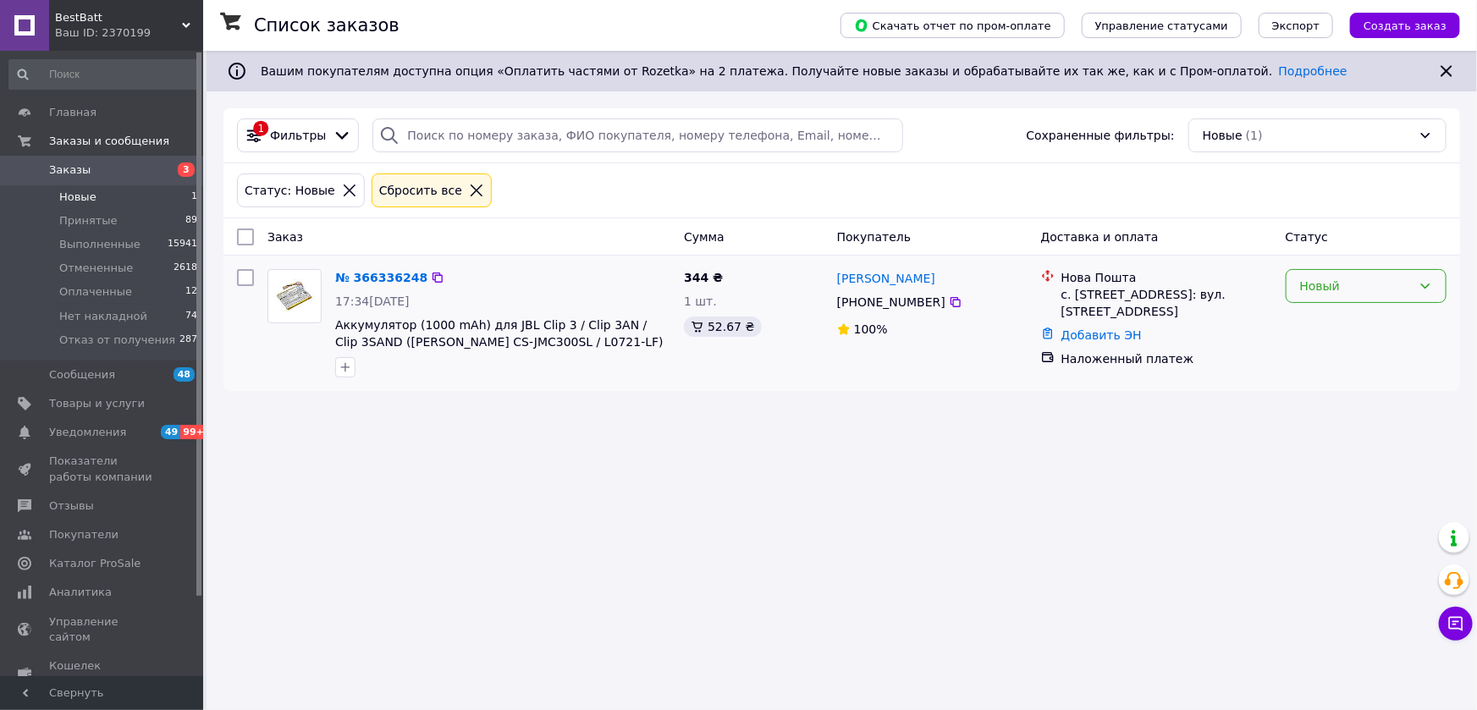
click at [1430, 279] on icon at bounding box center [1425, 286] width 14 height 14
click at [1325, 322] on li "Принят" at bounding box center [1365, 321] width 159 height 30
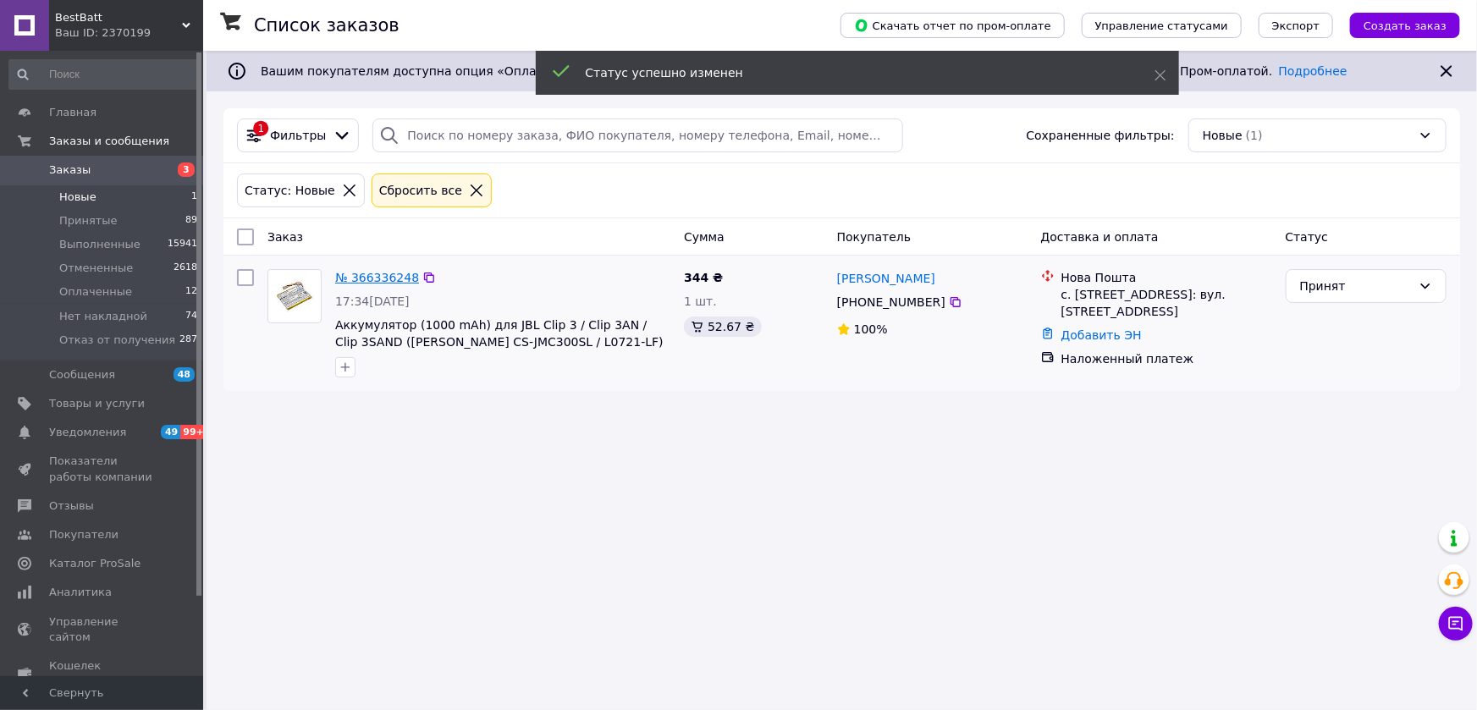
click at [370, 278] on link "№ 366336248" at bounding box center [377, 278] width 84 height 14
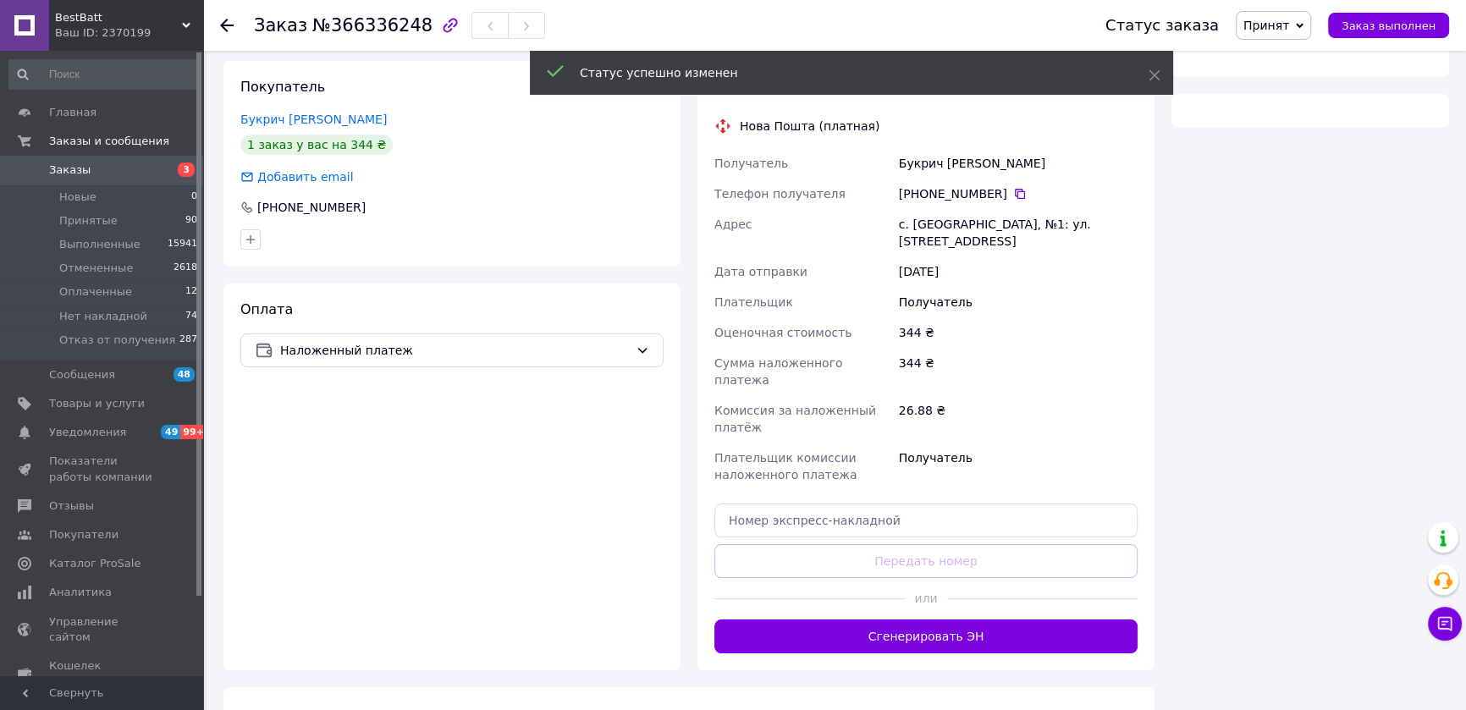
scroll to position [349, 0]
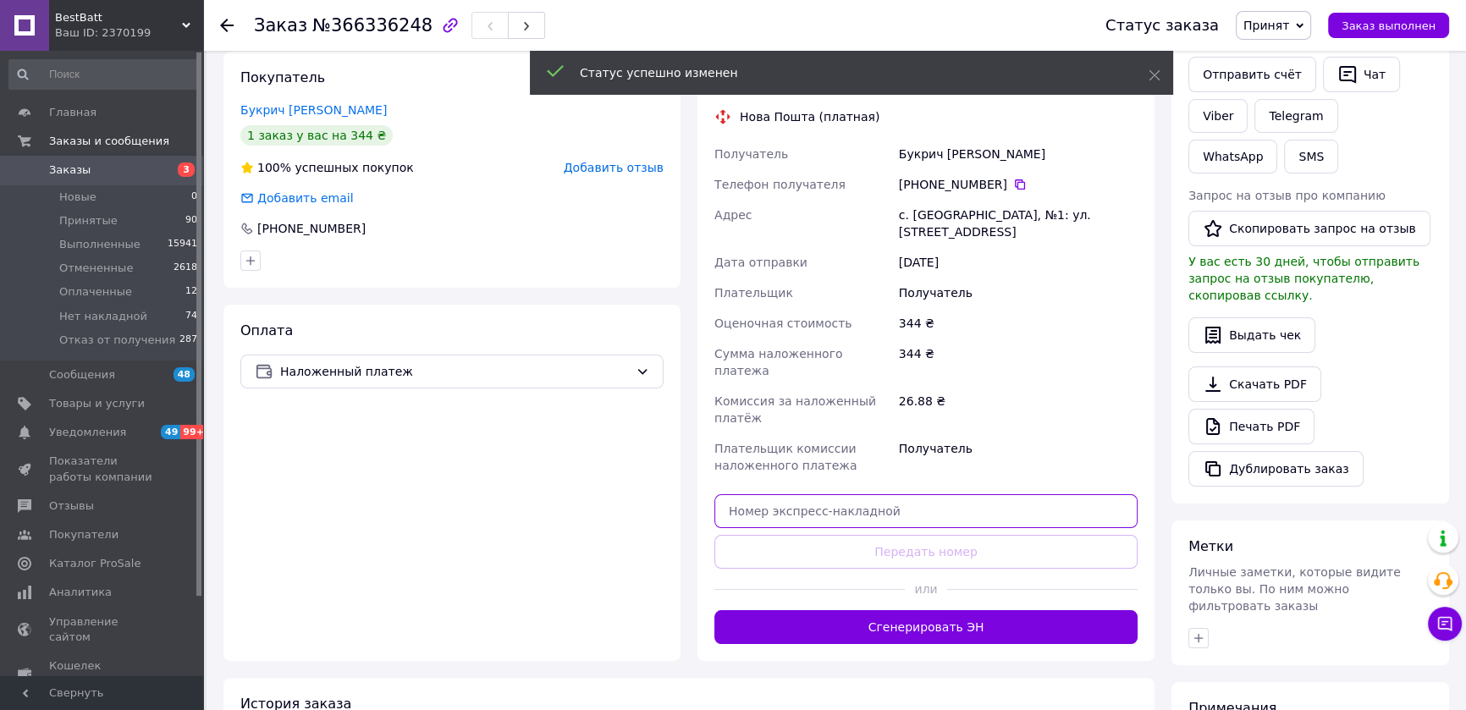
click at [878, 494] on input "text" at bounding box center [925, 511] width 423 height 34
paste input "20451269214311"
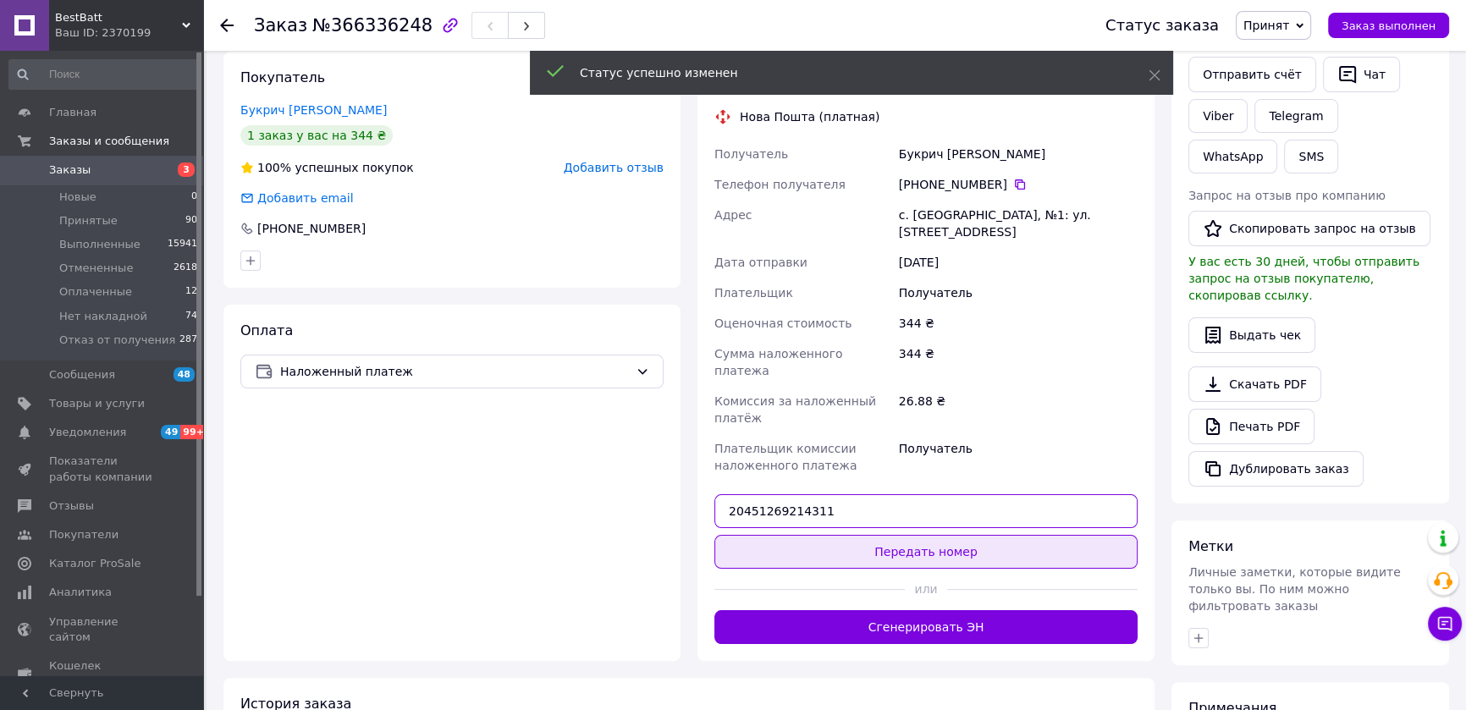
type input "20451269214311"
click at [907, 539] on button "Передать номер" at bounding box center [925, 552] width 423 height 34
